Goal: Find specific page/section: Find specific page/section

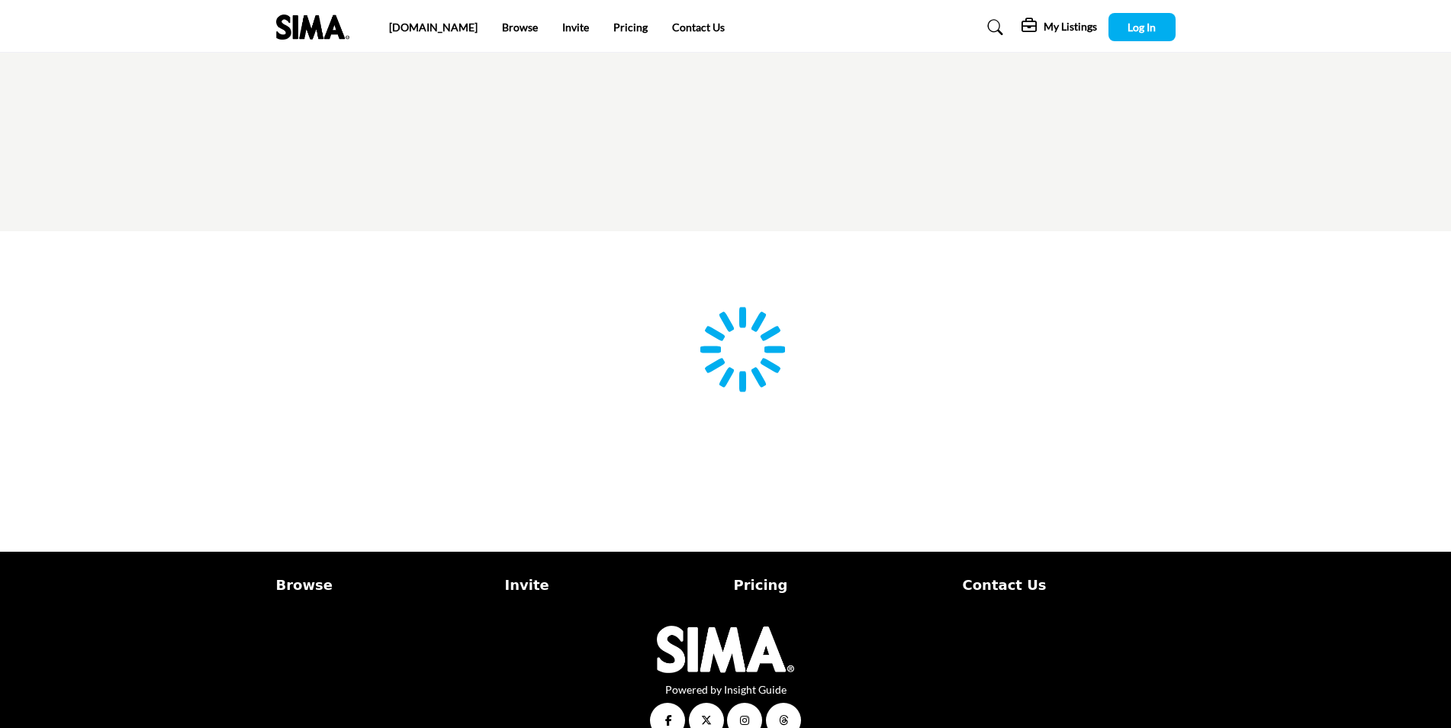
type input "**********"
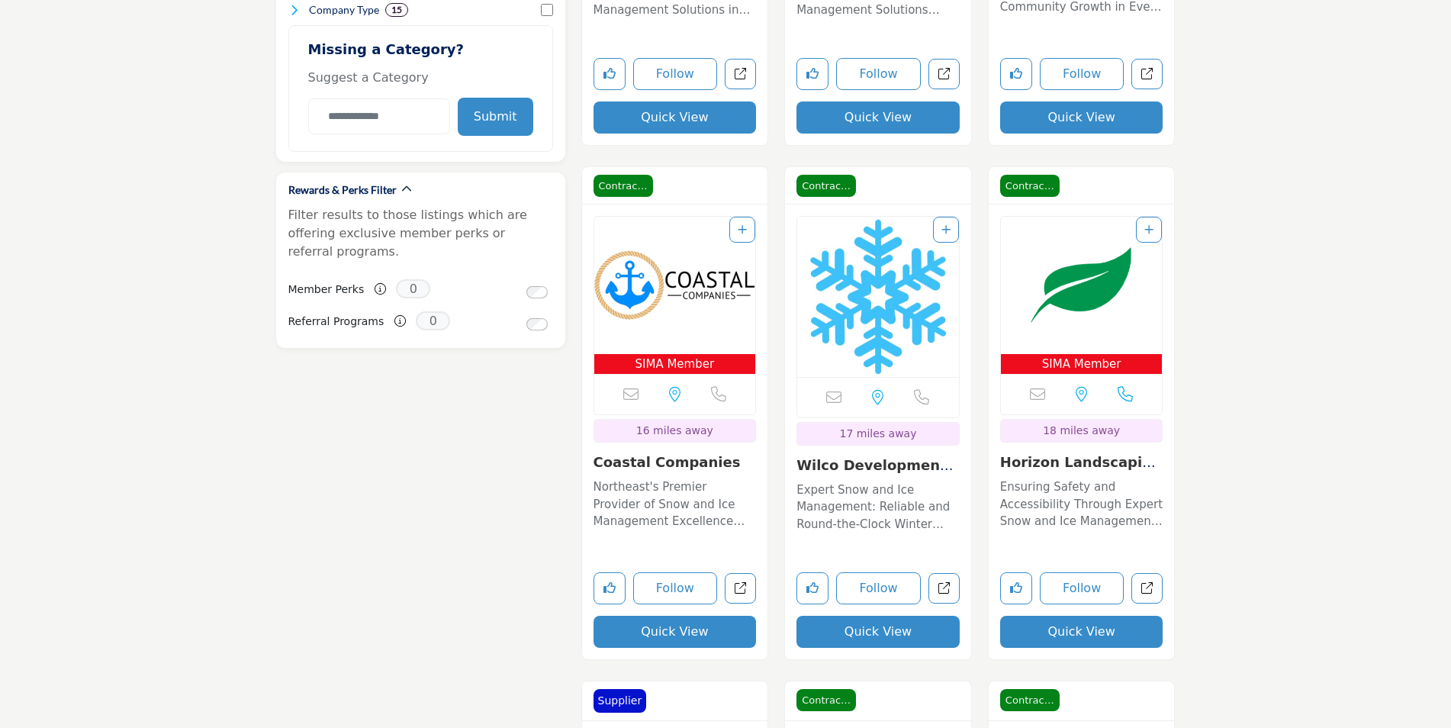
scroll to position [839, 0]
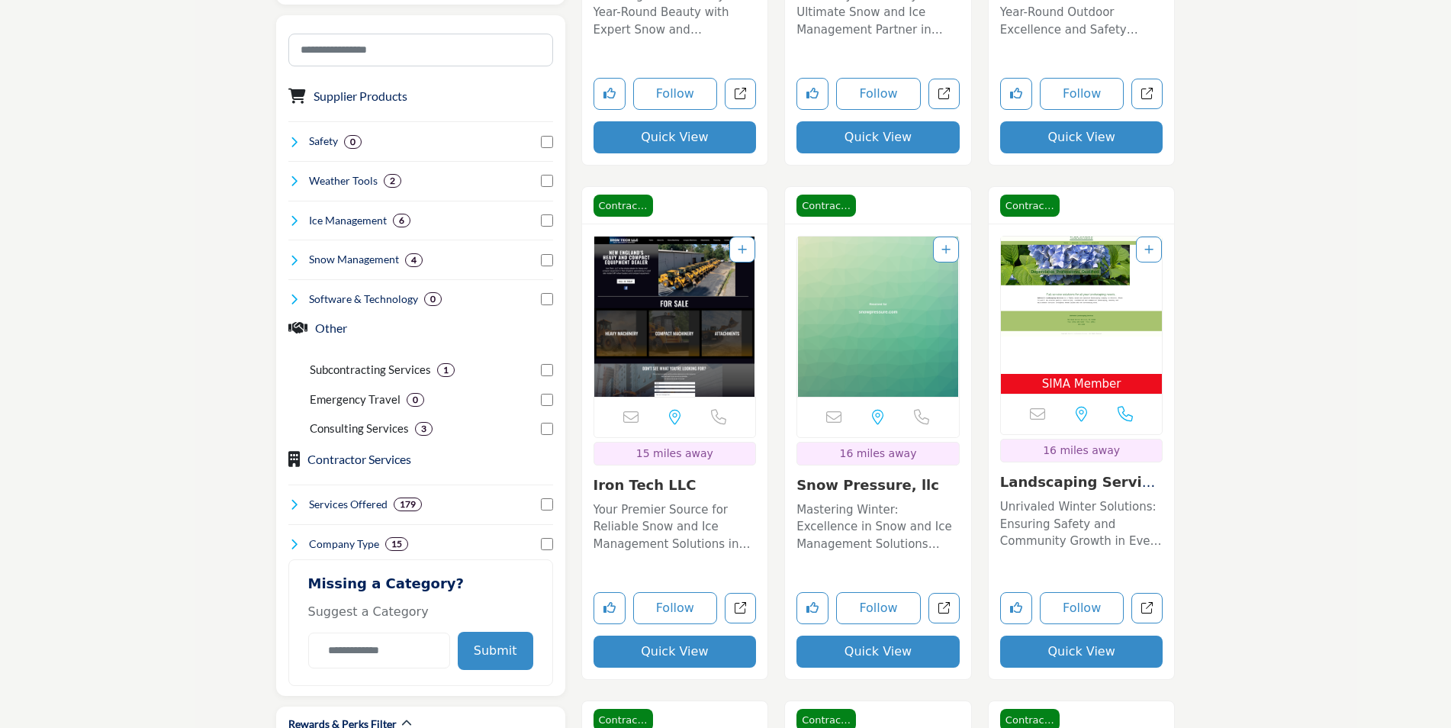
click at [671, 301] on img "Open Listing in new tab" at bounding box center [675, 316] width 162 height 160
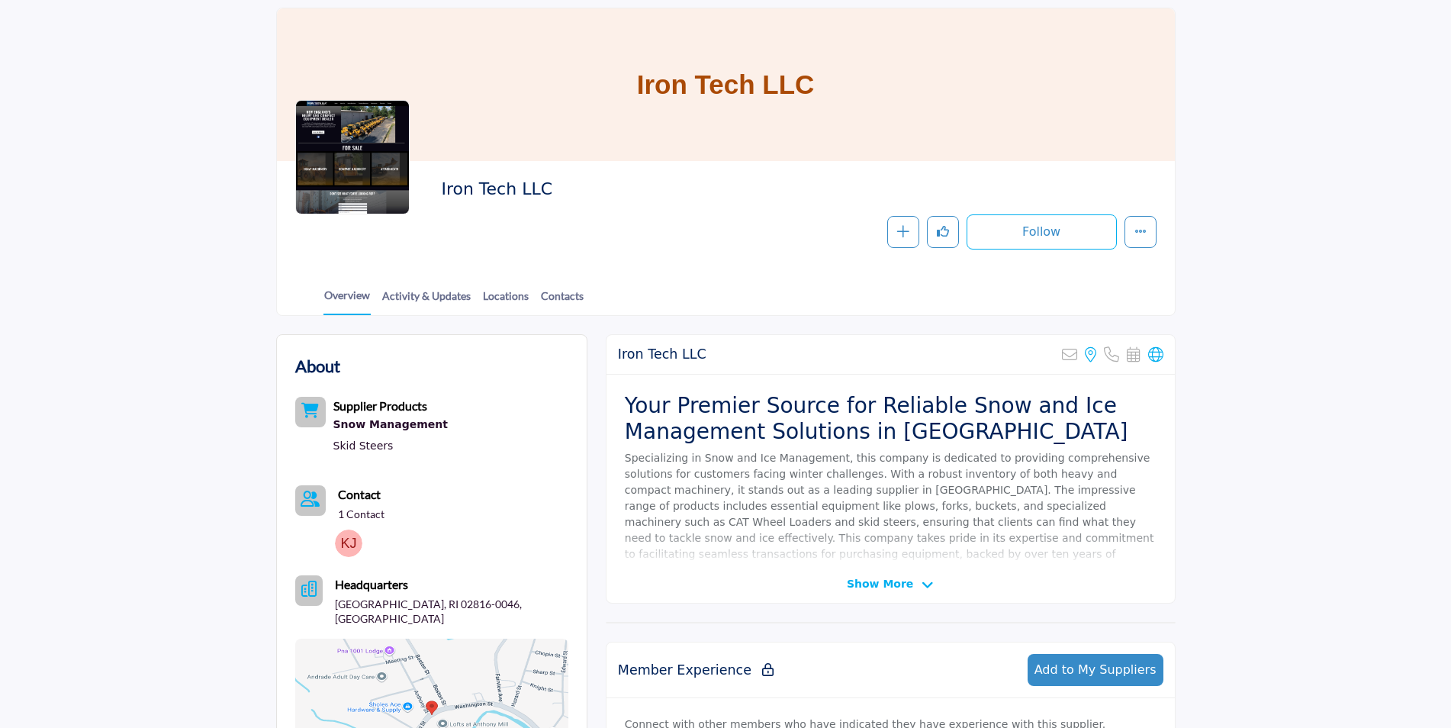
scroll to position [153, 0]
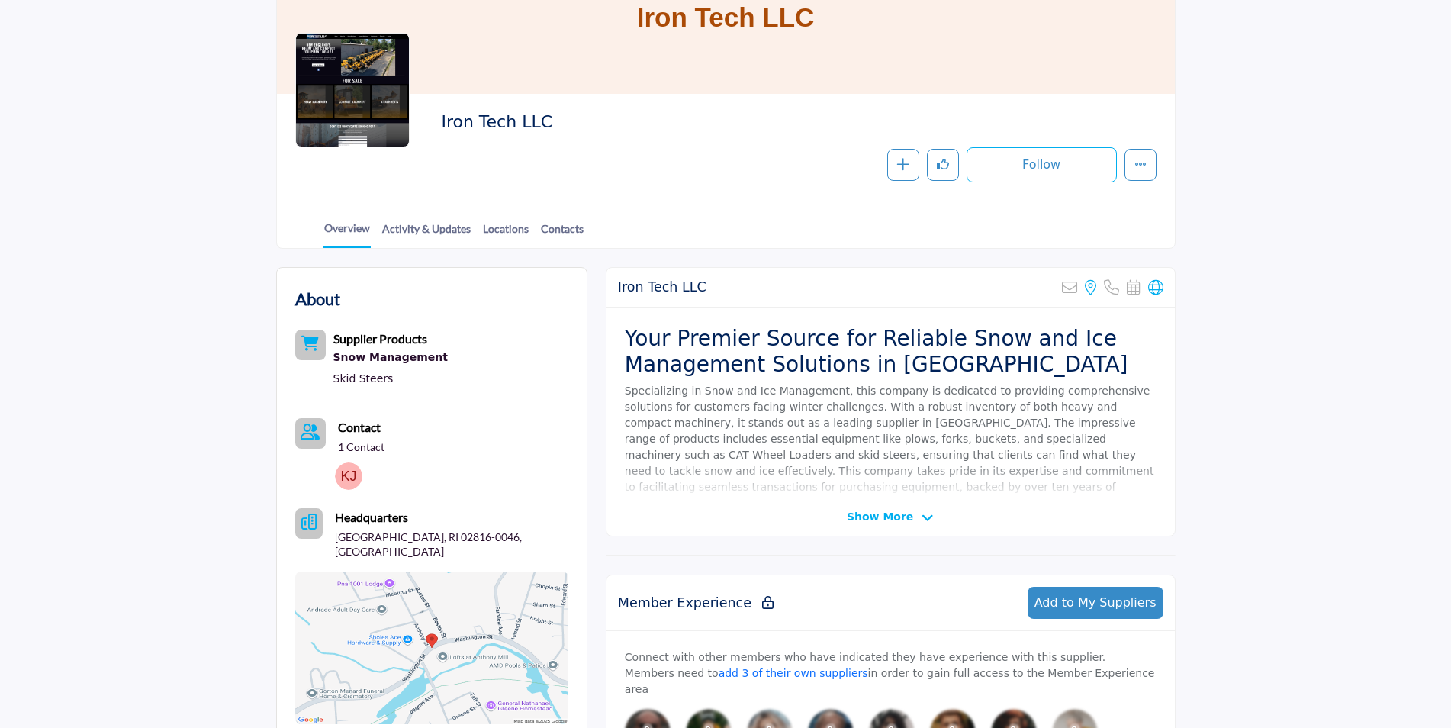
drag, startPoint x: 542, startPoint y: 119, endPoint x: 384, endPoint y: 124, distance: 158.8
click at [384, 124] on div "Iron Tech LLC Follow Following Message Recommend Add to My Suppliers Phone Numb…" at bounding box center [725, 147] width 861 height 70
drag, startPoint x: 384, startPoint y: 124, endPoint x: 502, endPoint y: 124, distance: 118.2
